Goal: Navigation & Orientation: Understand site structure

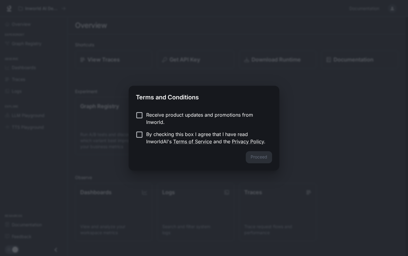
click at [211, 116] on p "Receive product updates and promotions from Inworld." at bounding box center [206, 118] width 121 height 15
click at [163, 133] on p "By checking this box I agree that I have read InworldAI's Terms of Service and …" at bounding box center [206, 137] width 121 height 15
click at [253, 152] on button "Proceed" at bounding box center [259, 157] width 26 height 12
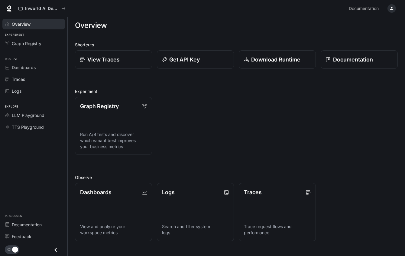
click at [41, 24] on div "Overview" at bounding box center [37, 24] width 51 height 6
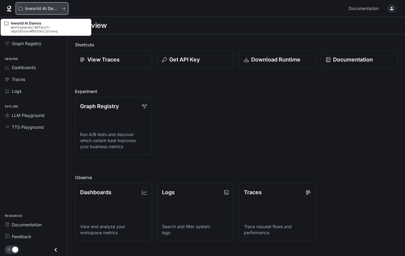
click at [63, 9] on icon "All workspaces" at bounding box center [63, 8] width 4 height 4
click at [19, 9] on icon "All workspaces" at bounding box center [20, 8] width 4 height 4
